Goal: Task Accomplishment & Management: Manage account settings

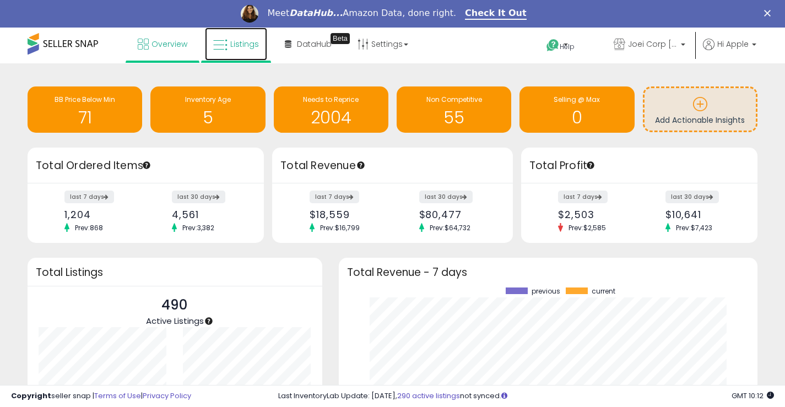
click at [219, 47] on icon at bounding box center [220, 45] width 14 height 14
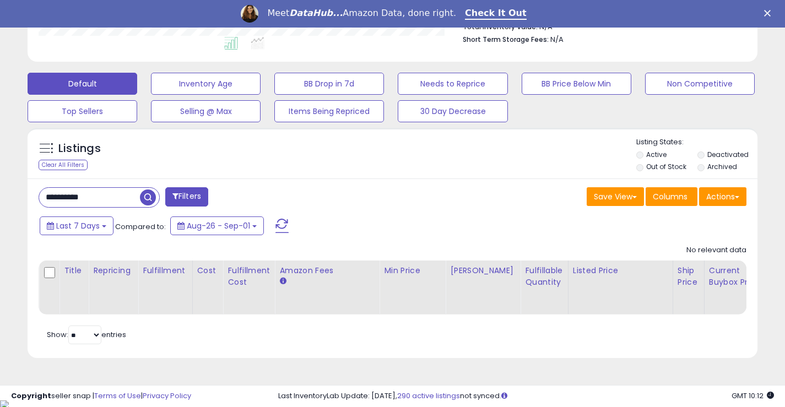
scroll to position [302, 0]
click at [86, 195] on input "**********" at bounding box center [89, 196] width 101 height 19
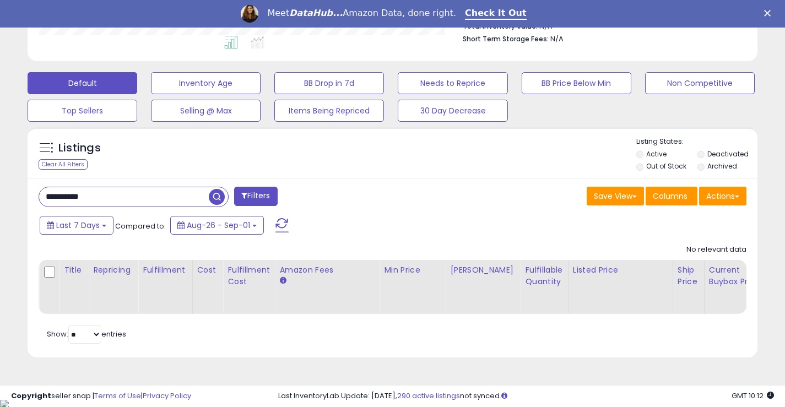
click at [86, 195] on input "**********" at bounding box center [124, 196] width 170 height 19
type input "****"
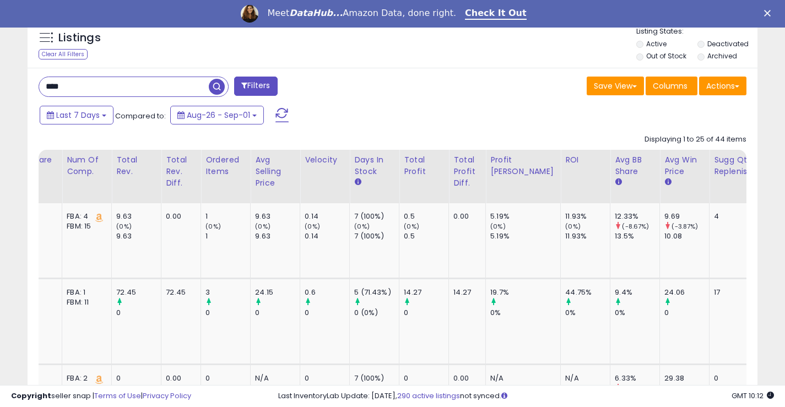
scroll to position [0, 1030]
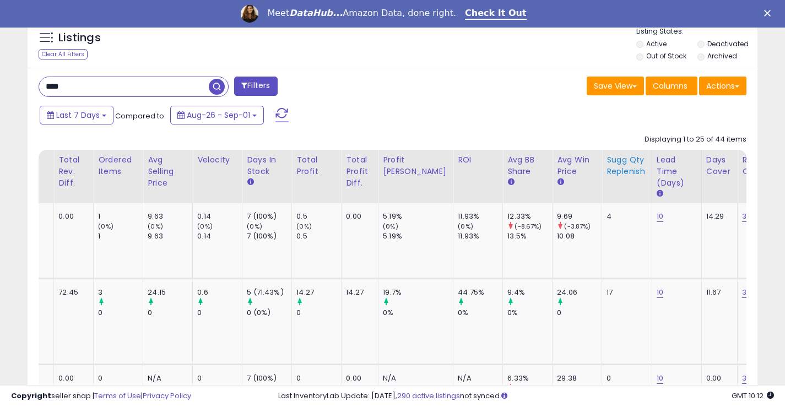
click at [606, 175] on div "Sugg Qty Replenish" at bounding box center [626, 165] width 41 height 23
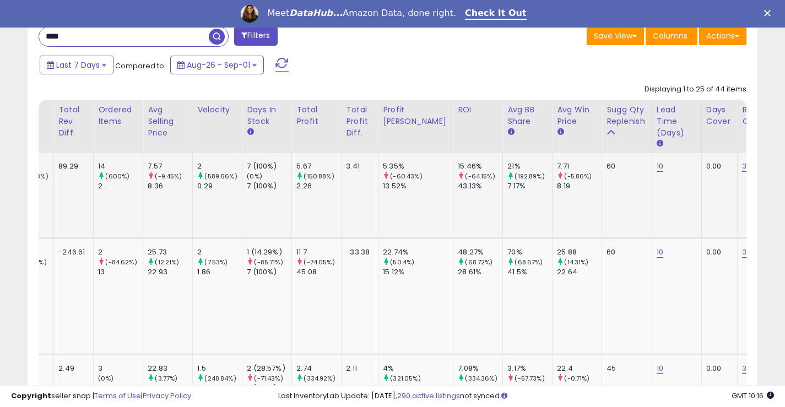
scroll to position [424, 0]
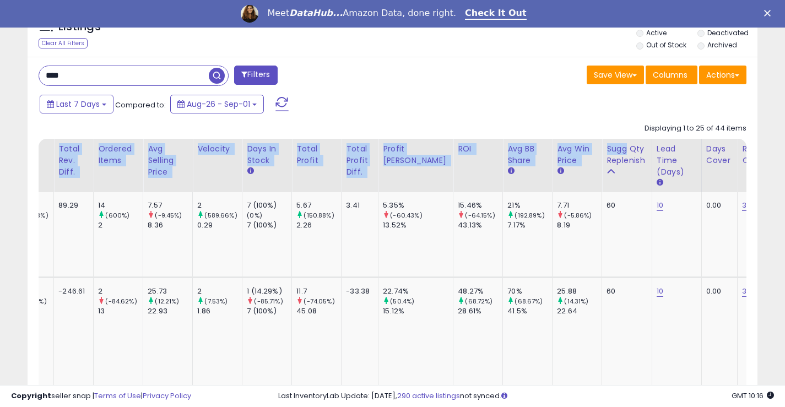
drag, startPoint x: 586, startPoint y: 153, endPoint x: 557, endPoint y: 106, distance: 55.4
click at [554, 104] on div "Last 7 Days Compared to: Aug-26 - Sep-01" at bounding box center [302, 105] width 531 height 25
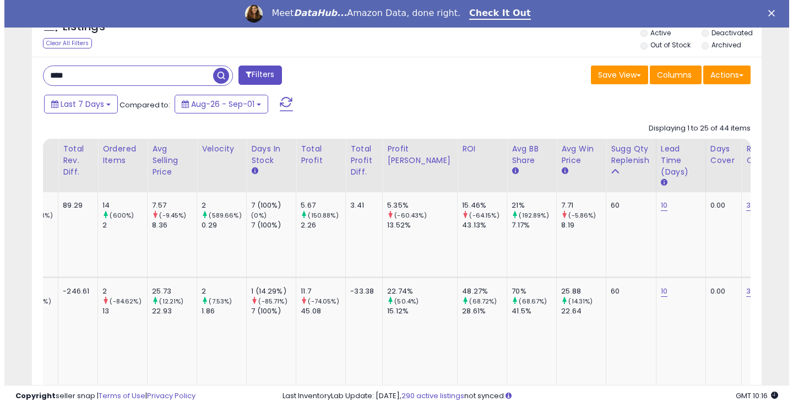
scroll to position [369, 0]
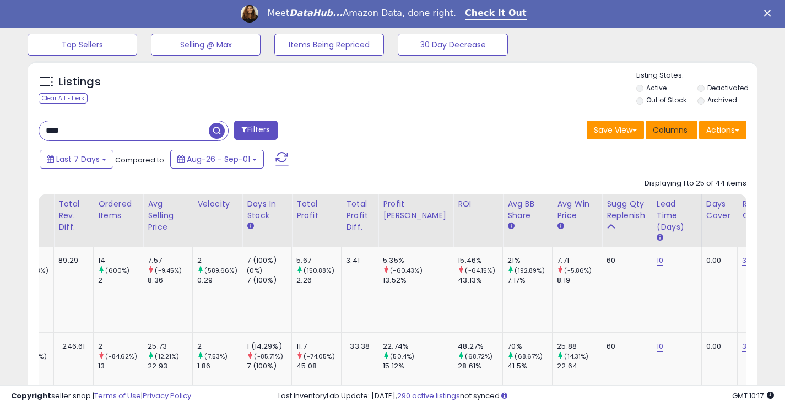
click at [676, 129] on span "Columns" at bounding box center [670, 129] width 35 height 11
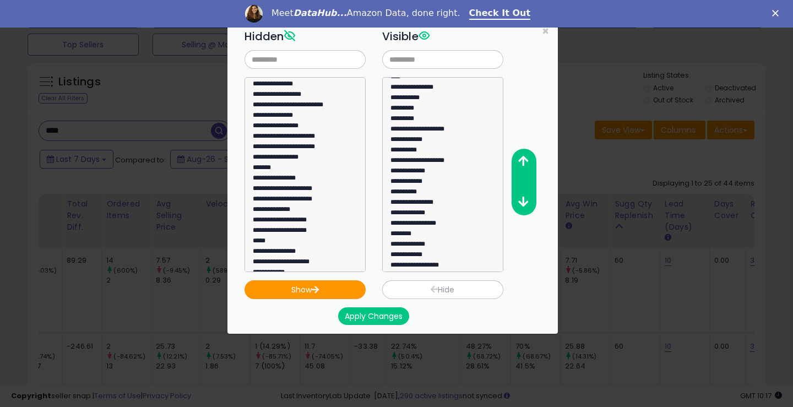
scroll to position [55, 0]
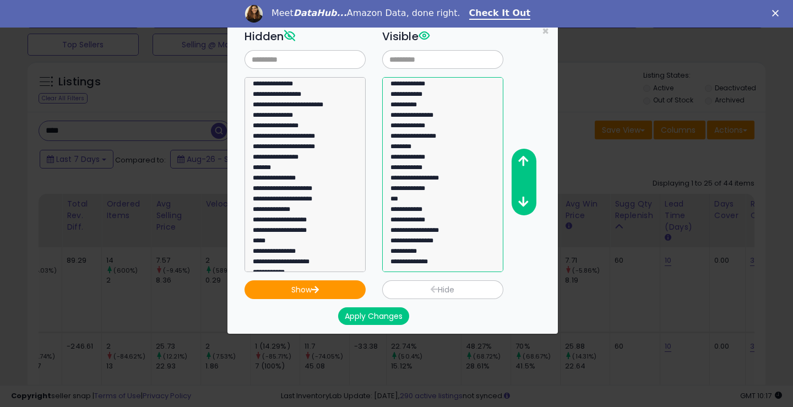
drag, startPoint x: 424, startPoint y: 232, endPoint x: 440, endPoint y: 223, distance: 18.3
click at [437, 223] on select "**********" at bounding box center [442, 174] width 121 height 195
select select "**********"
click at [446, 231] on option "**********" at bounding box center [438, 232] width 99 height 10
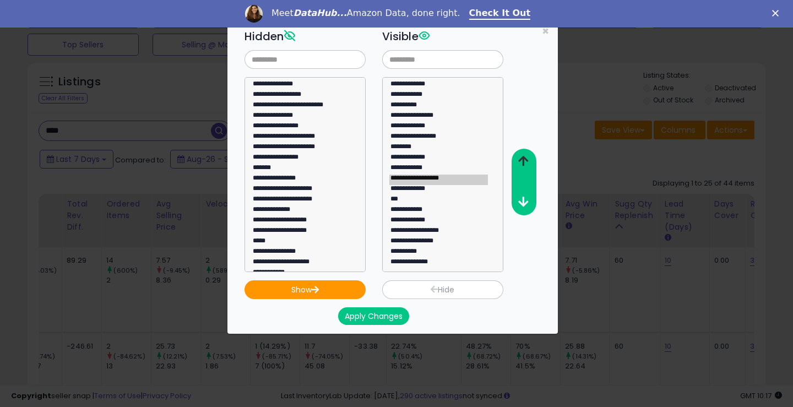
click at [522, 161] on icon "button" at bounding box center [523, 161] width 10 height 12
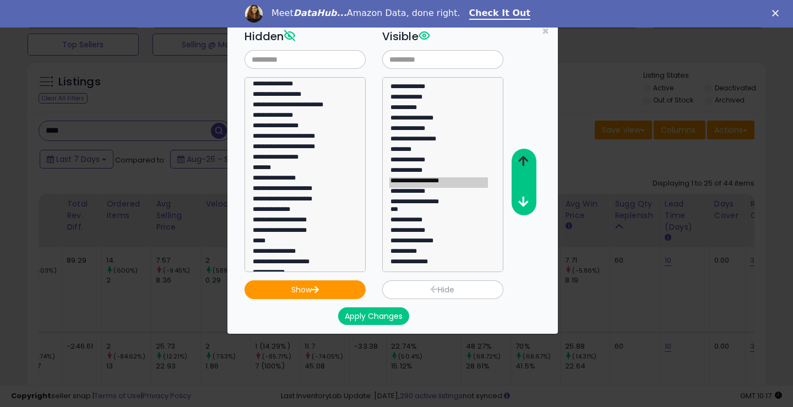
click at [522, 161] on icon "button" at bounding box center [523, 161] width 10 height 12
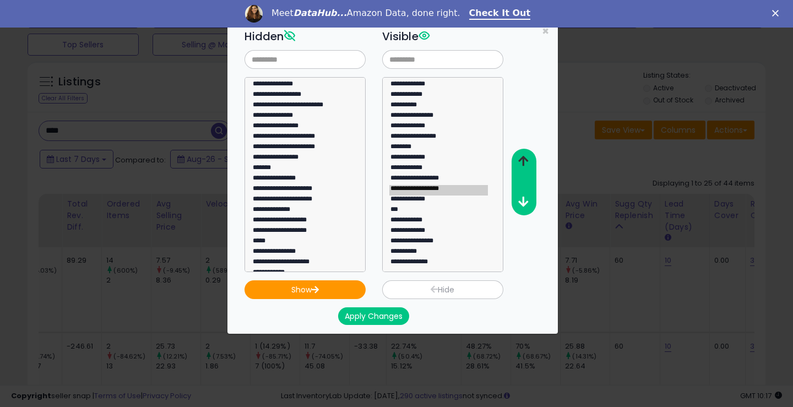
click at [522, 161] on icon "button" at bounding box center [523, 161] width 10 height 12
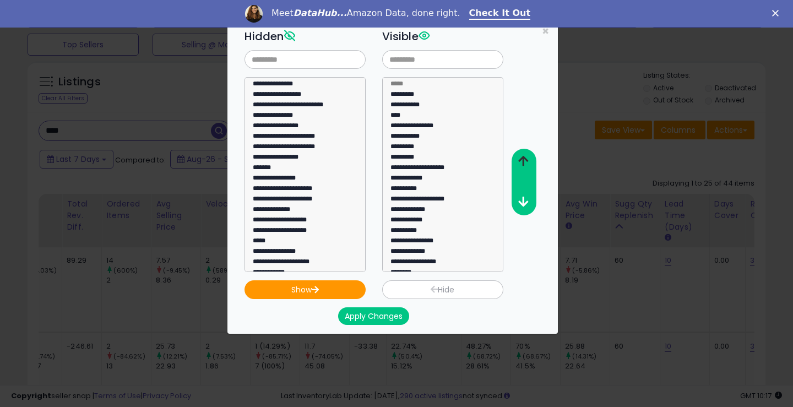
click at [521, 158] on icon "button" at bounding box center [523, 161] width 10 height 12
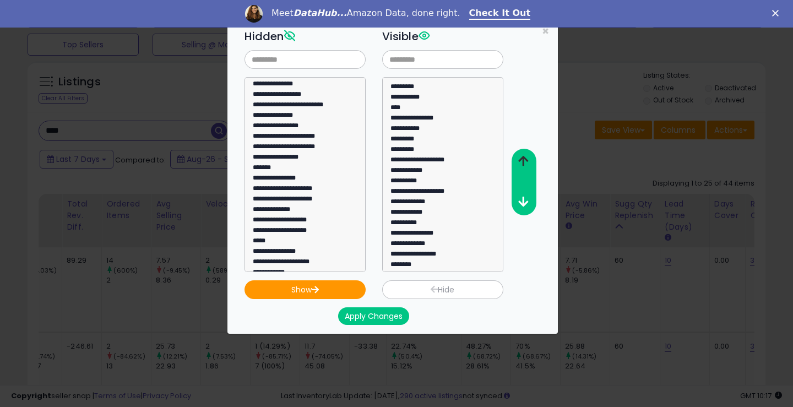
click at [521, 158] on icon "button" at bounding box center [523, 161] width 10 height 12
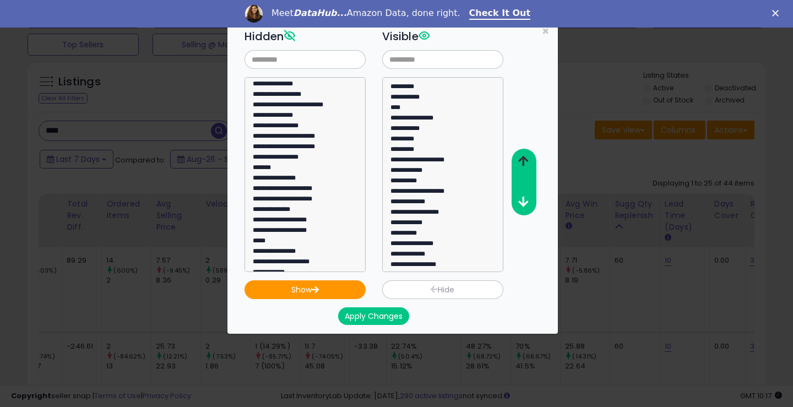
click at [521, 158] on icon "button" at bounding box center [523, 161] width 10 height 12
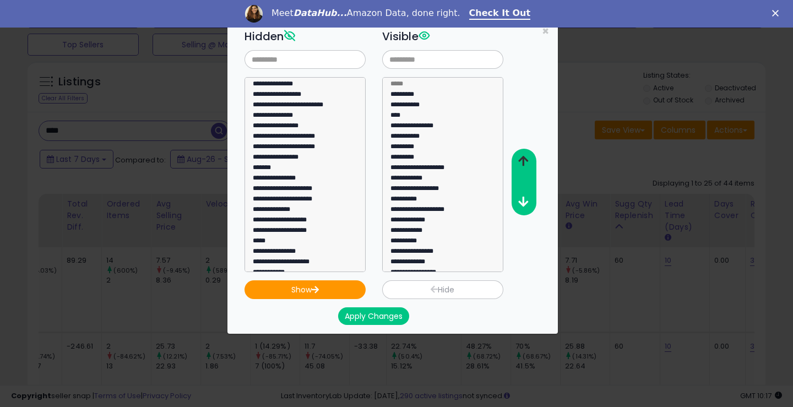
click at [519, 157] on icon "button" at bounding box center [523, 161] width 10 height 12
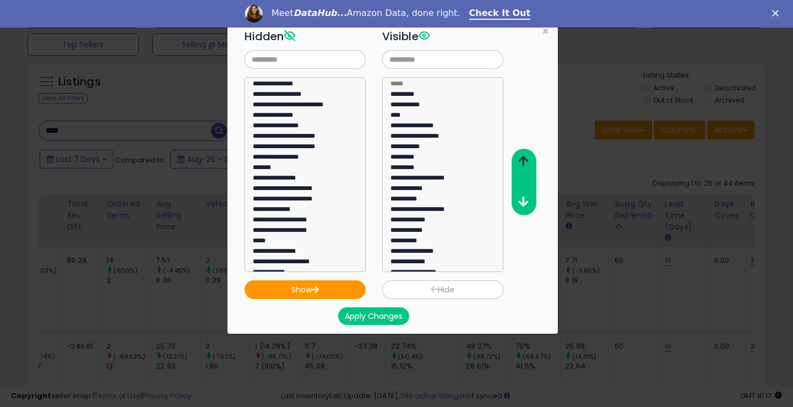
click at [519, 157] on icon "button" at bounding box center [523, 161] width 10 height 12
click at [366, 316] on button "Apply Changes" at bounding box center [373, 316] width 71 height 18
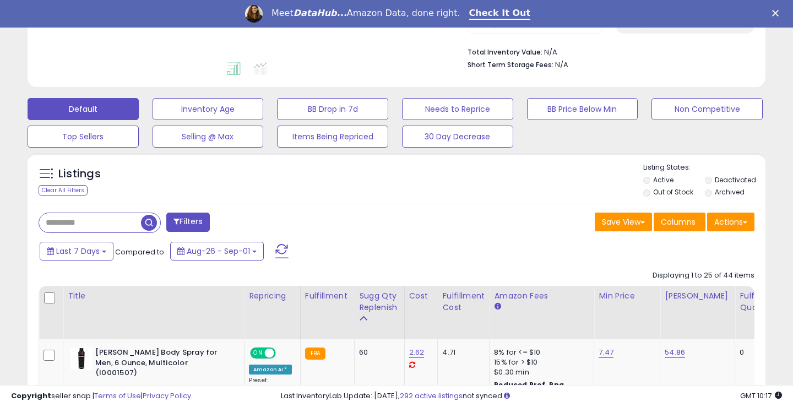
type input "****"
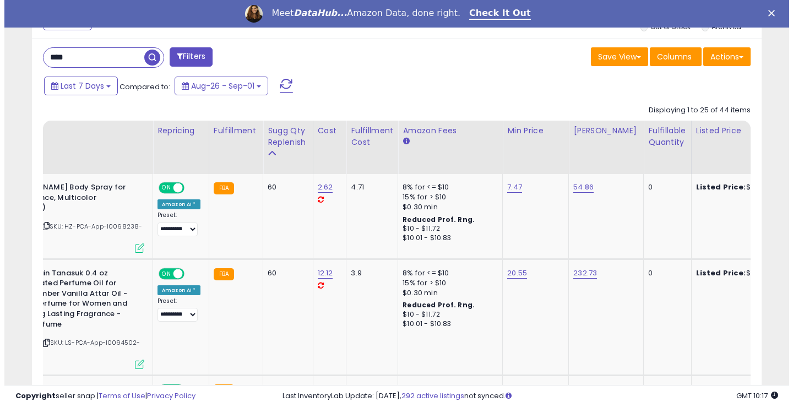
scroll to position [387, 0]
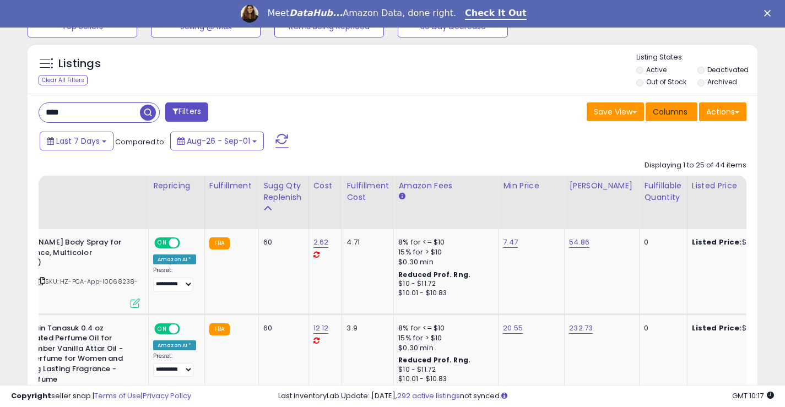
click at [668, 110] on span "Columns" at bounding box center [670, 111] width 35 height 11
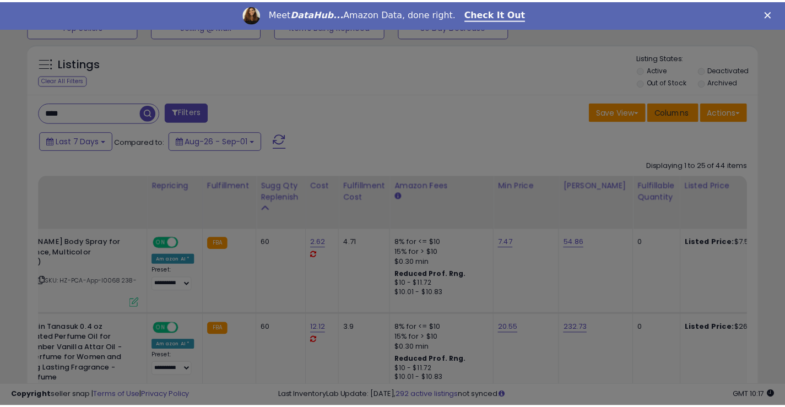
scroll to position [226, 427]
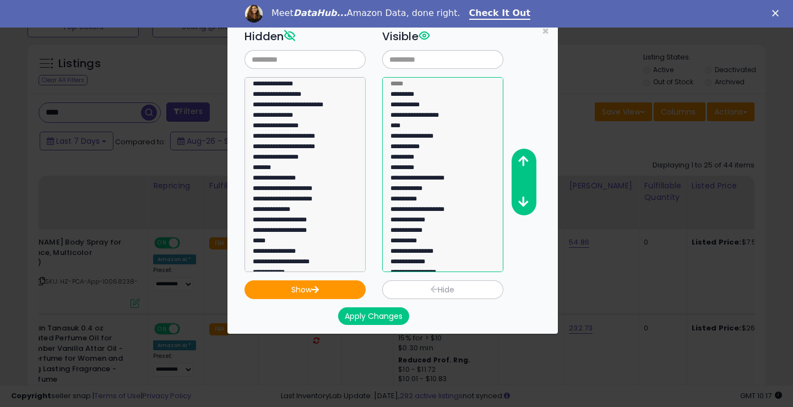
select select "**********"
click at [437, 179] on option "**********" at bounding box center [438, 180] width 99 height 10
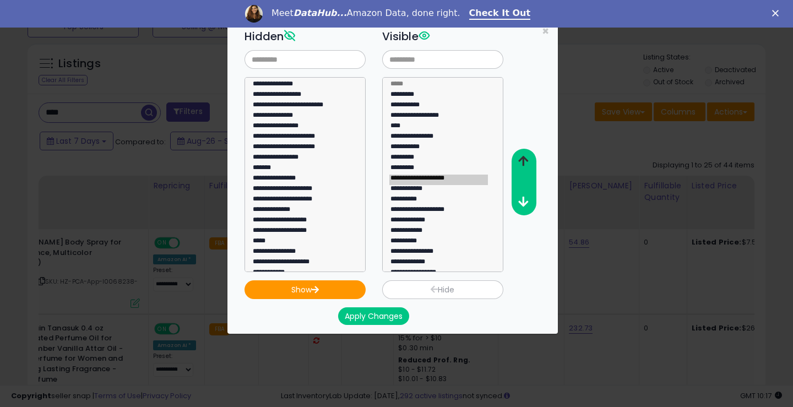
click at [520, 156] on icon "button" at bounding box center [523, 161] width 10 height 12
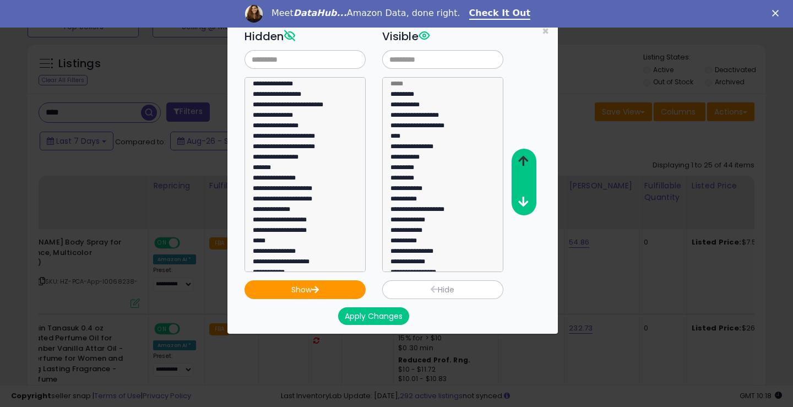
click at [520, 156] on icon "button" at bounding box center [523, 161] width 10 height 12
click at [360, 311] on button "Apply Changes" at bounding box center [373, 316] width 71 height 18
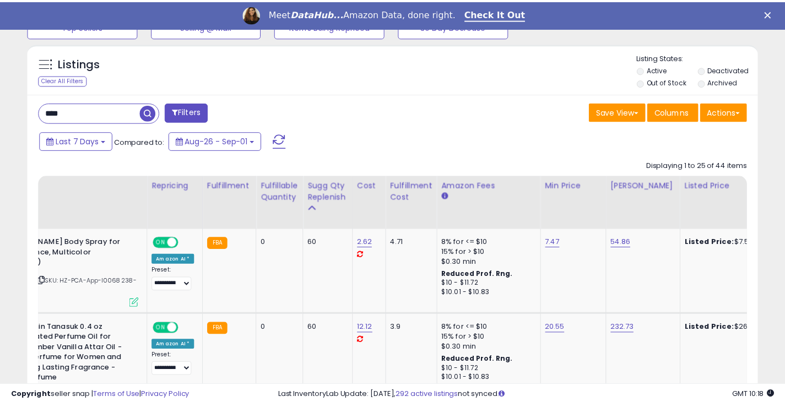
scroll to position [550605, 550408]
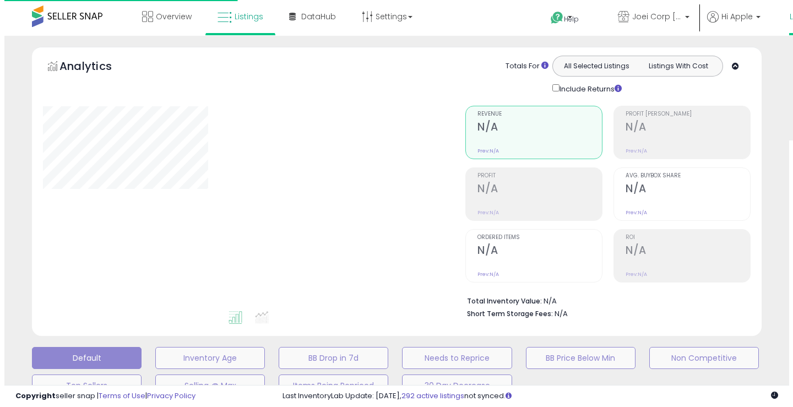
scroll to position [277, 0]
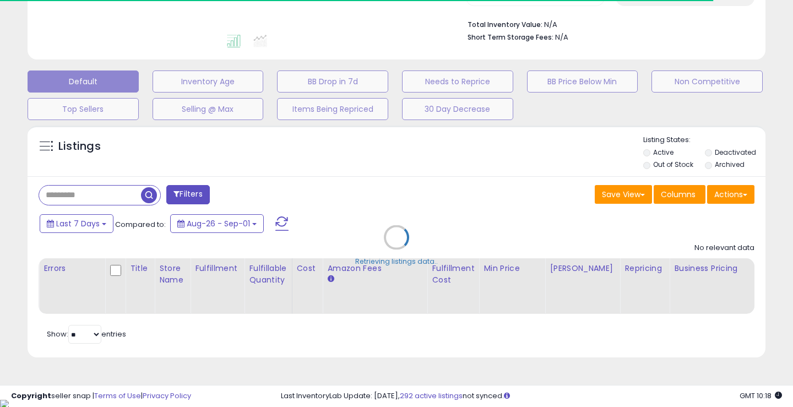
click at [724, 154] on div "Retrieving listings data.." at bounding box center [396, 245] width 755 height 251
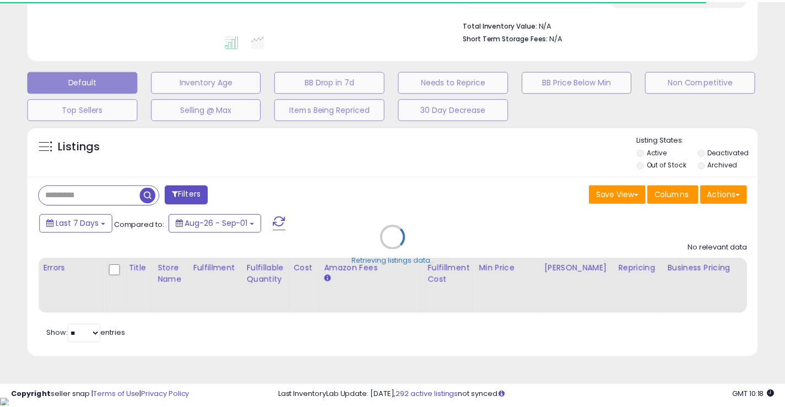
scroll to position [0, 0]
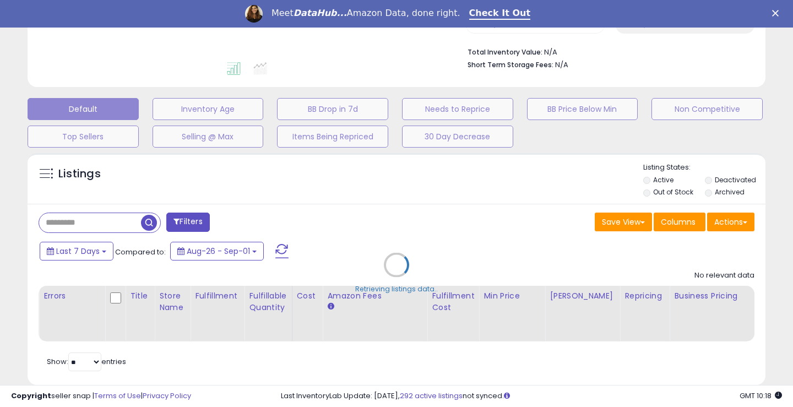
type input "****"
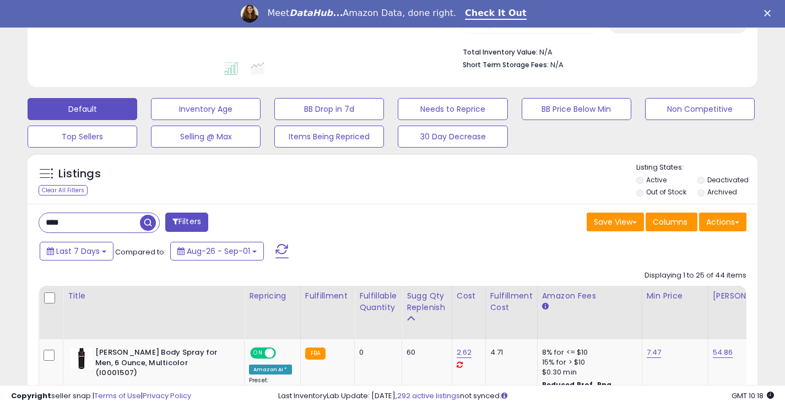
click at [727, 181] on label "Deactivated" at bounding box center [727, 179] width 41 height 9
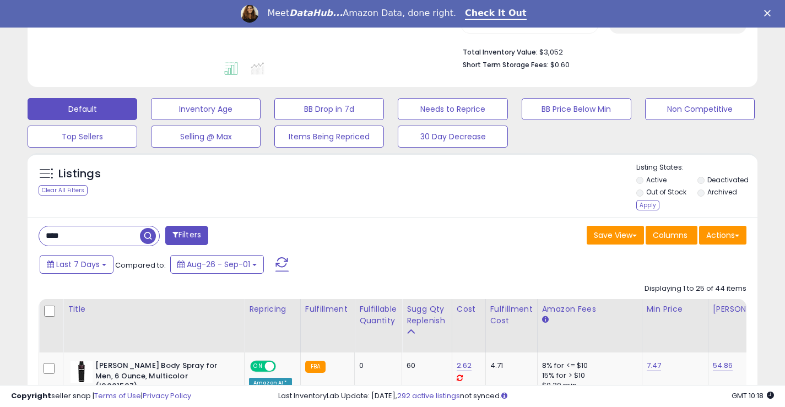
click at [719, 200] on div "Listing States: Active Deactivated Out of Stock Archived Apply" at bounding box center [696, 187] width 121 height 51
click at [718, 192] on label "Archived" at bounding box center [722, 191] width 30 height 9
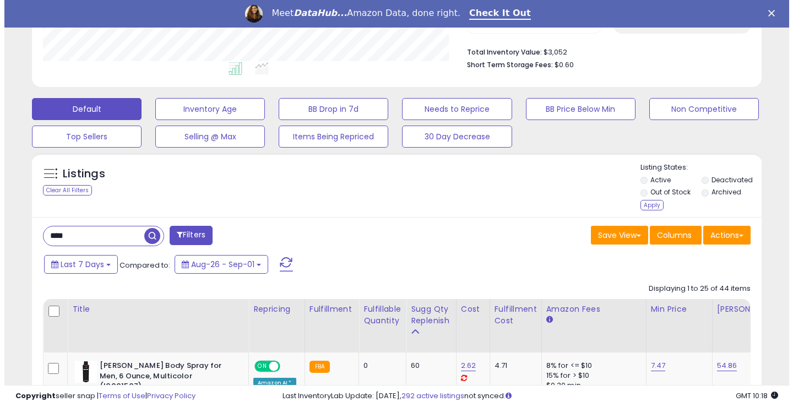
scroll to position [226, 422]
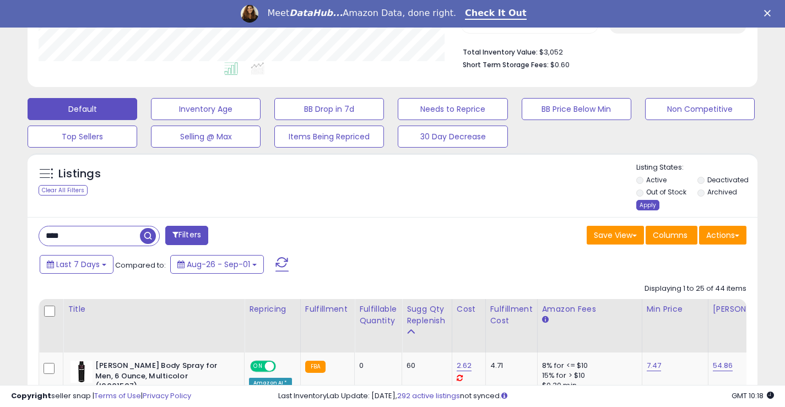
click at [649, 208] on div "Apply" at bounding box center [647, 205] width 23 height 10
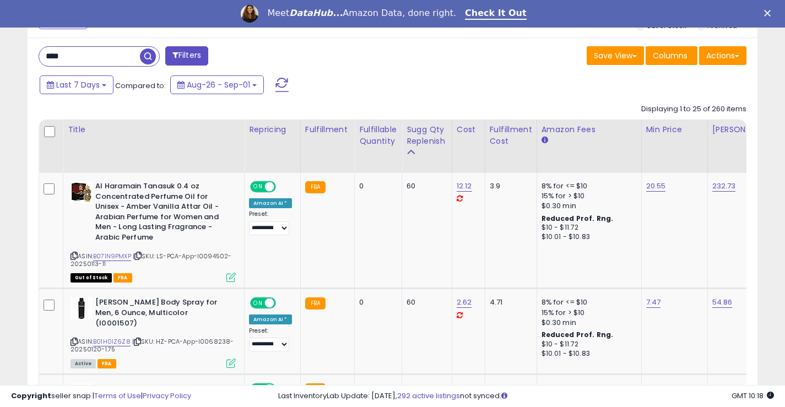
scroll to position [442, 0]
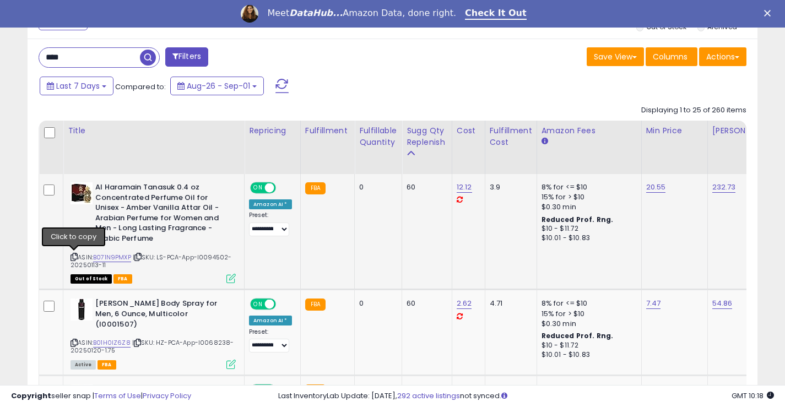
click at [73, 257] on icon at bounding box center [74, 257] width 7 height 6
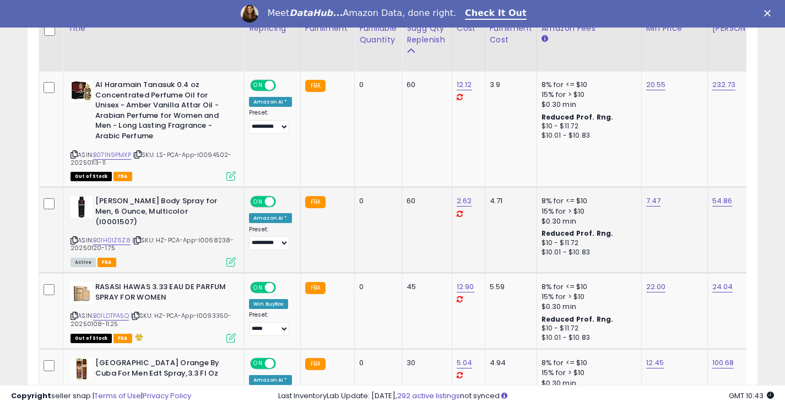
scroll to position [552, 0]
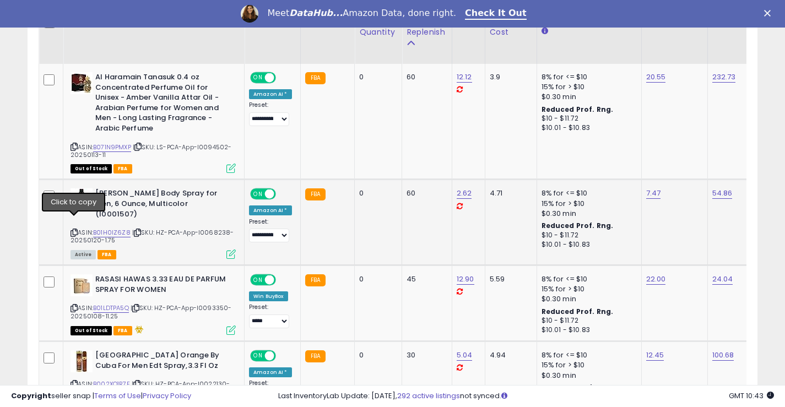
click at [75, 230] on icon at bounding box center [74, 233] width 7 height 6
click at [73, 305] on icon at bounding box center [74, 308] width 7 height 6
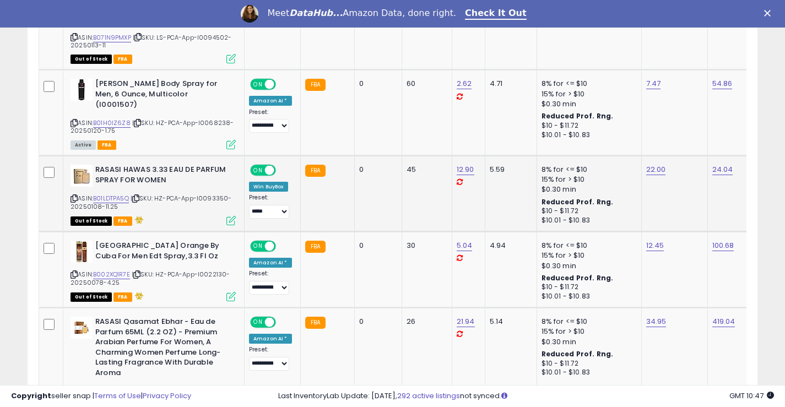
scroll to position [662, 0]
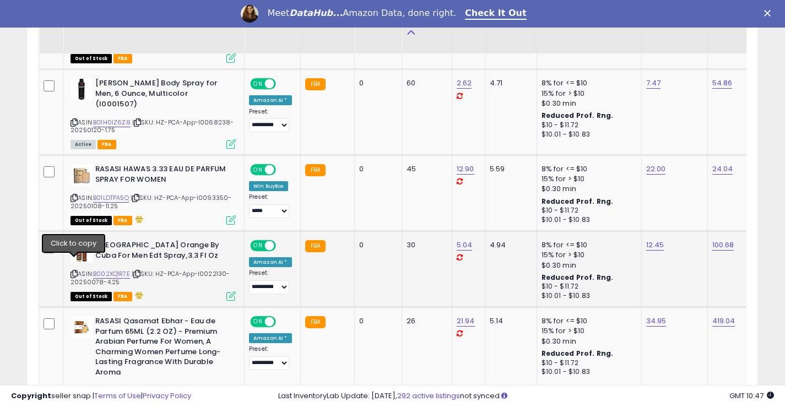
click at [76, 271] on icon at bounding box center [74, 274] width 7 height 6
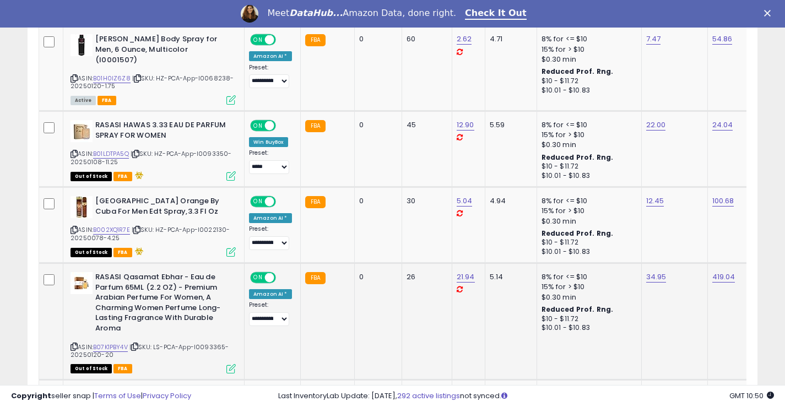
scroll to position [772, 0]
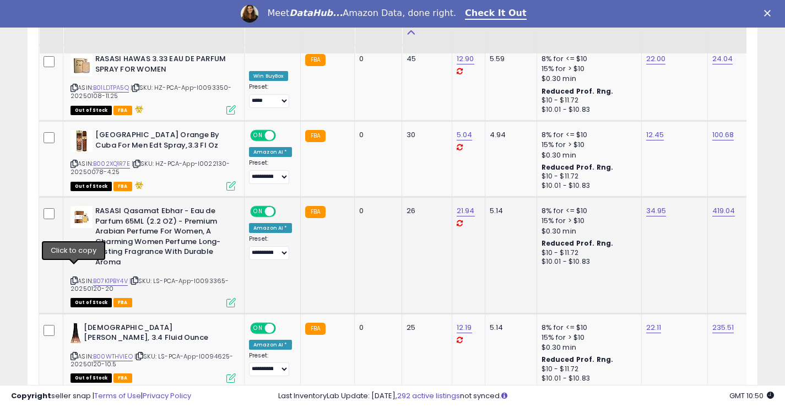
click at [74, 278] on icon at bounding box center [74, 281] width 7 height 6
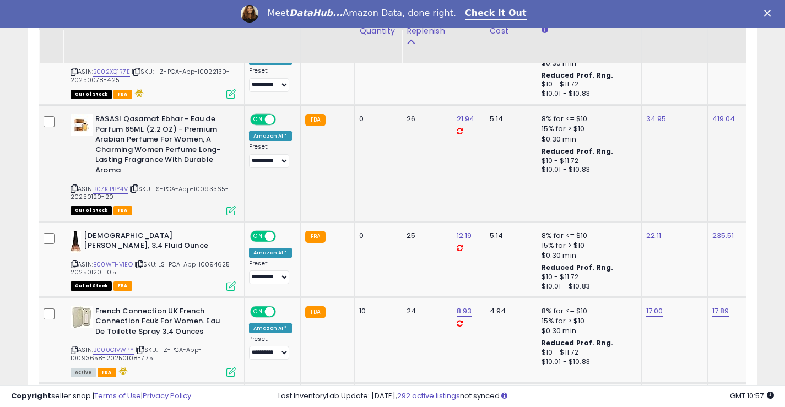
scroll to position [882, 0]
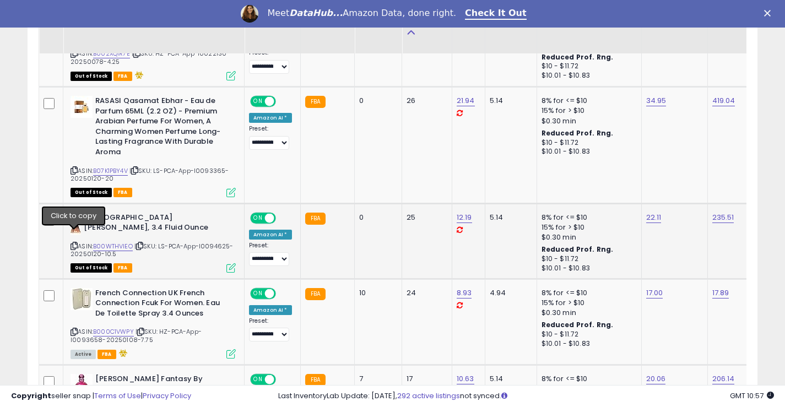
click at [72, 243] on icon at bounding box center [74, 246] width 7 height 6
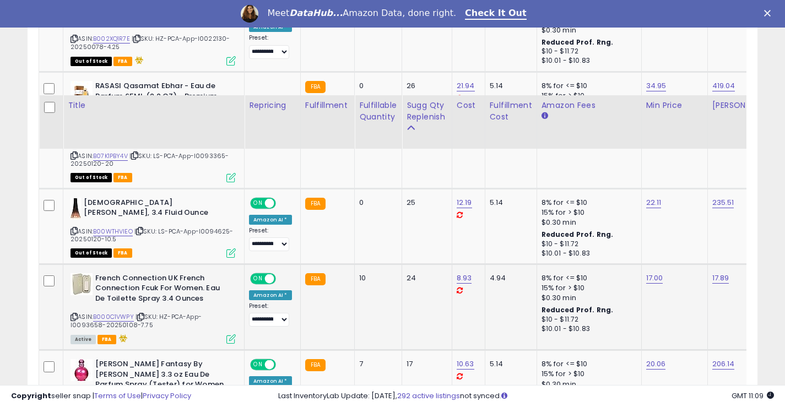
scroll to position [993, 0]
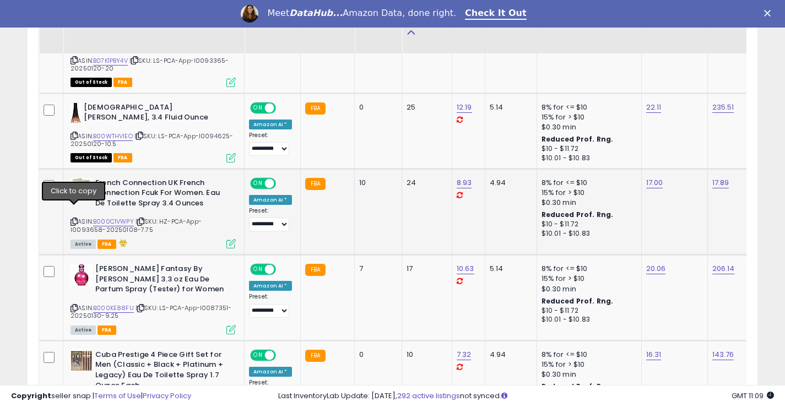
click at [73, 219] on icon at bounding box center [74, 222] width 7 height 6
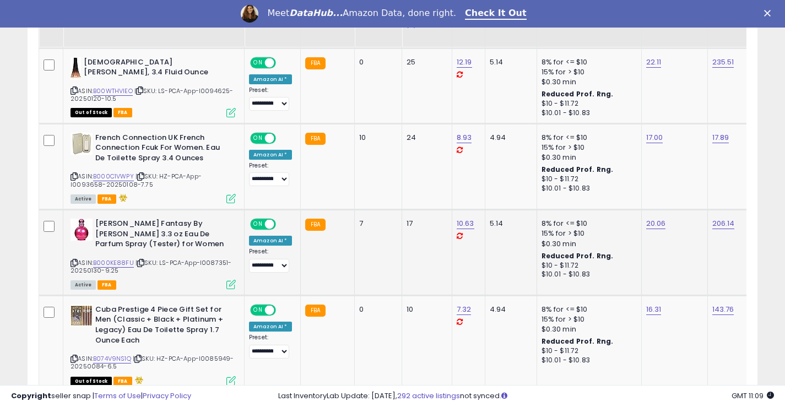
scroll to position [1048, 0]
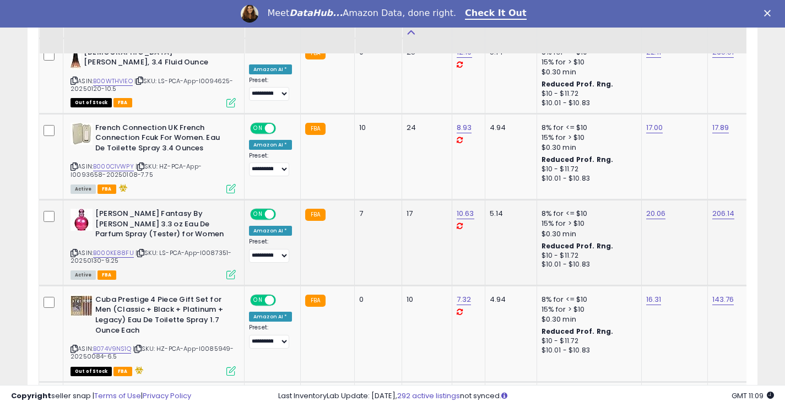
click at [69, 244] on div "Britney Spears Fantasy By Britney Spears 3.3 oz Eau De Parfum Spray (Tester) fo…" at bounding box center [152, 243] width 168 height 69
click at [74, 250] on icon at bounding box center [74, 253] width 7 height 6
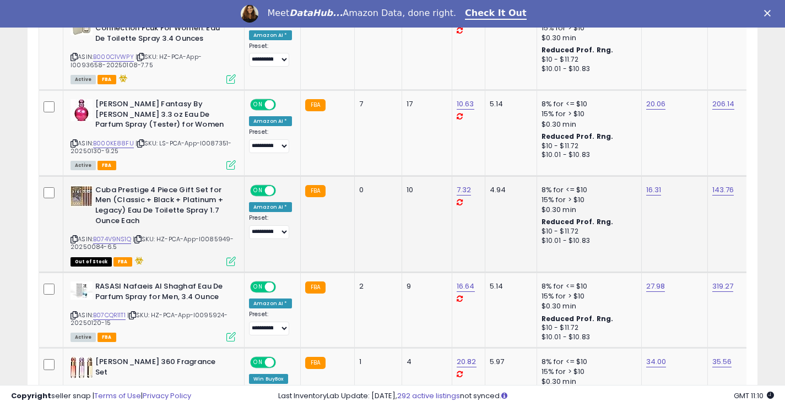
scroll to position [1158, 0]
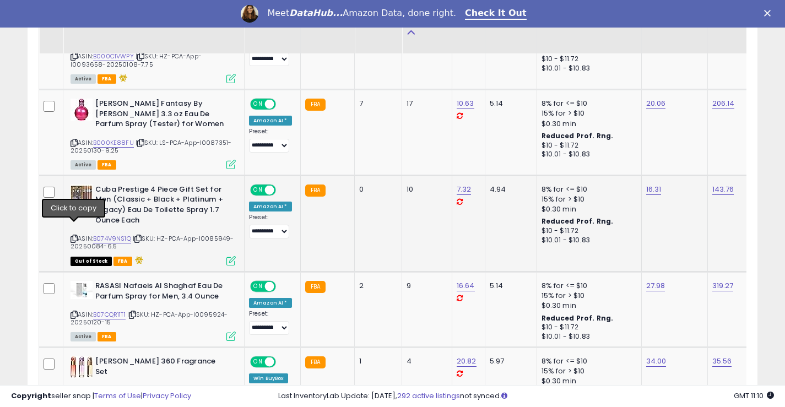
click at [74, 236] on icon at bounding box center [74, 239] width 7 height 6
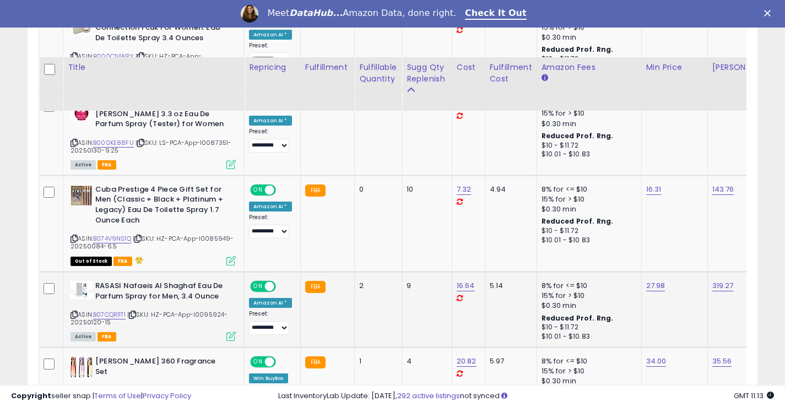
scroll to position [1268, 0]
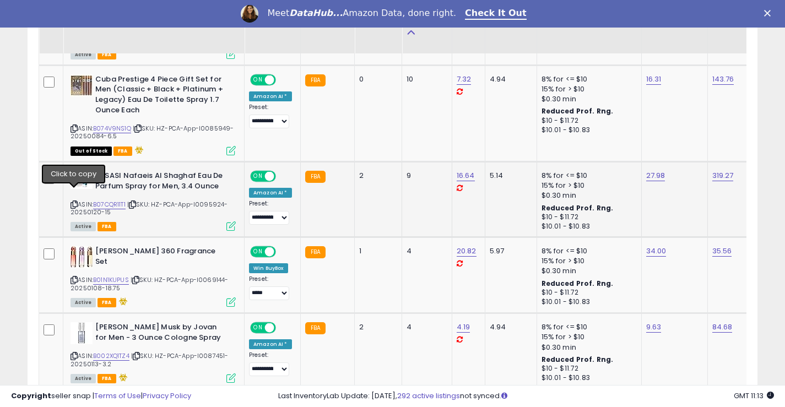
click at [74, 202] on icon at bounding box center [74, 205] width 7 height 6
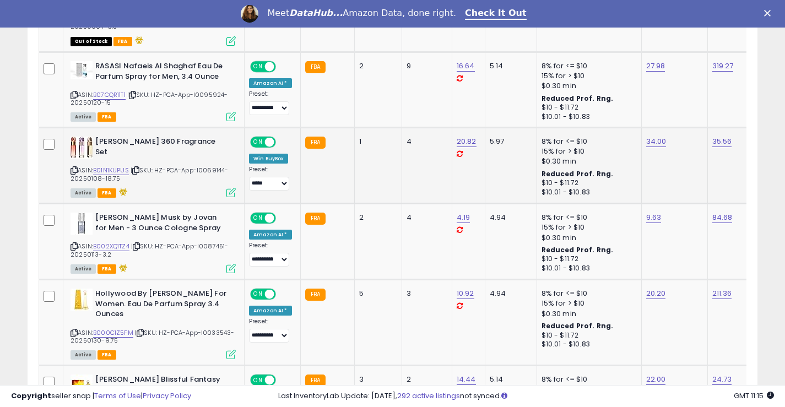
scroll to position [1378, 0]
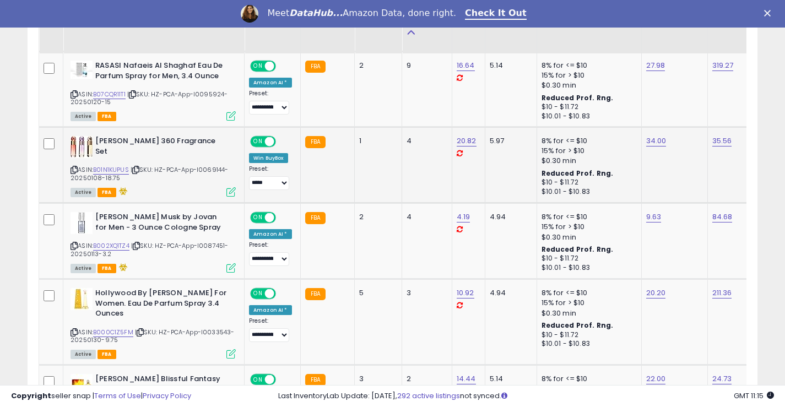
click at [74, 167] on icon at bounding box center [74, 170] width 7 height 6
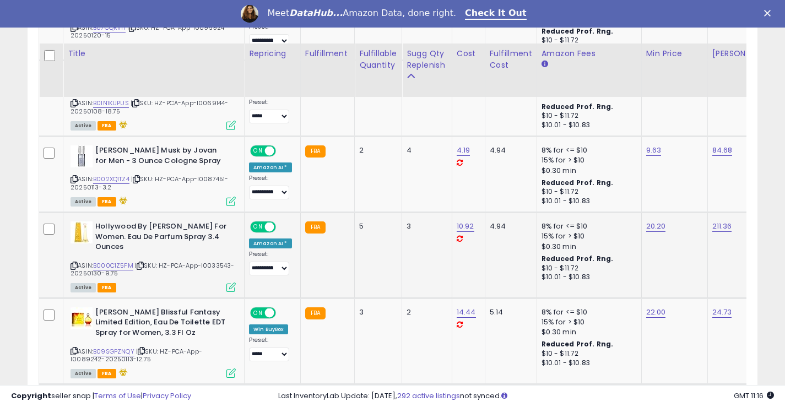
scroll to position [1488, 0]
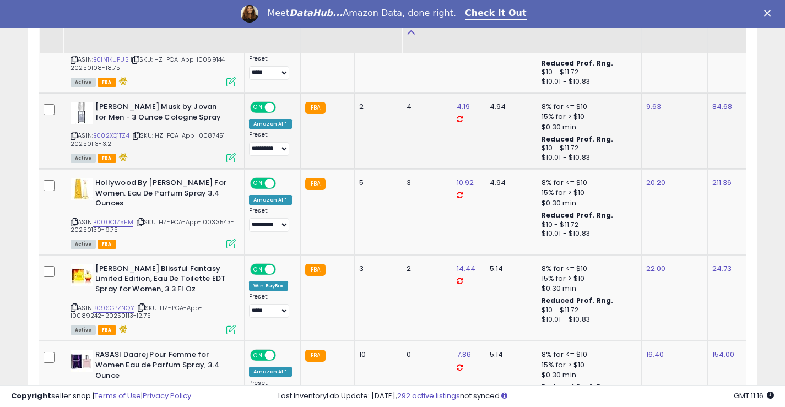
click at [72, 133] on icon at bounding box center [74, 136] width 7 height 6
click at [74, 219] on icon at bounding box center [74, 222] width 7 height 6
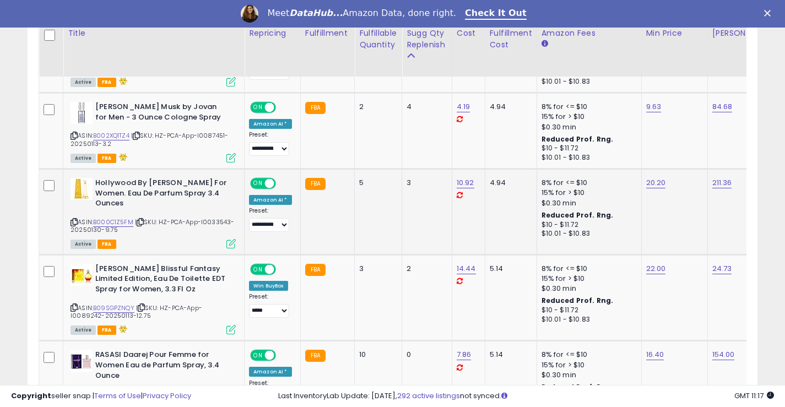
scroll to position [1543, 0]
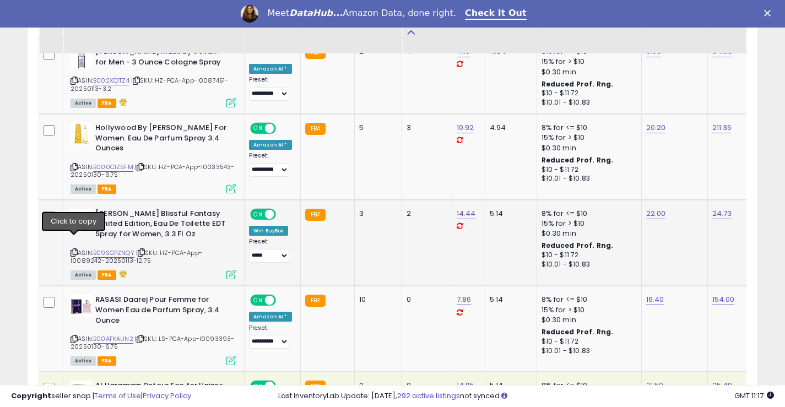
click at [76, 250] on icon at bounding box center [74, 253] width 7 height 6
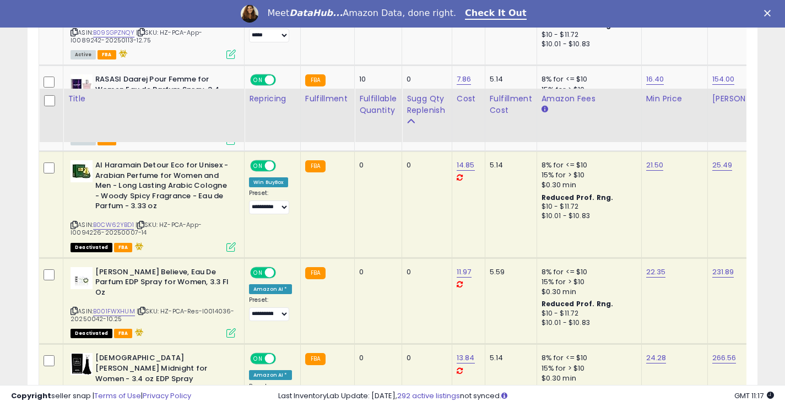
scroll to position [1984, 0]
